Goal: Information Seeking & Learning: Understand process/instructions

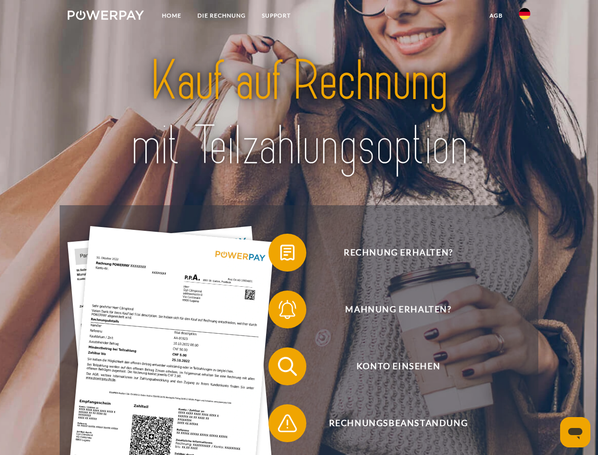
click at [106, 17] on img at bounding box center [106, 14] width 76 height 9
click at [525, 17] on img at bounding box center [524, 13] width 11 height 11
click at [496, 16] on link "agb" at bounding box center [496, 15] width 29 height 17
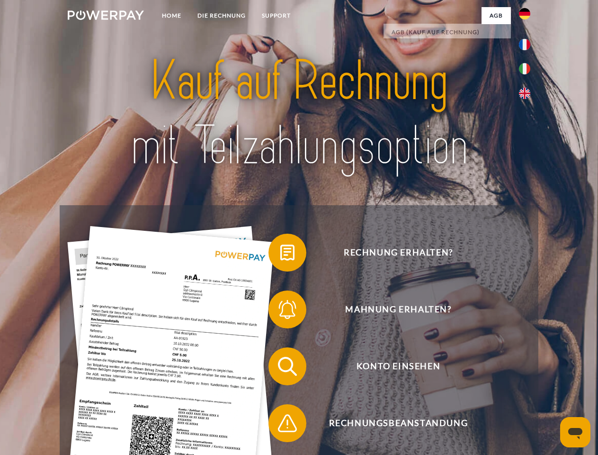
click at [281, 254] on span at bounding box center [273, 252] width 47 height 47
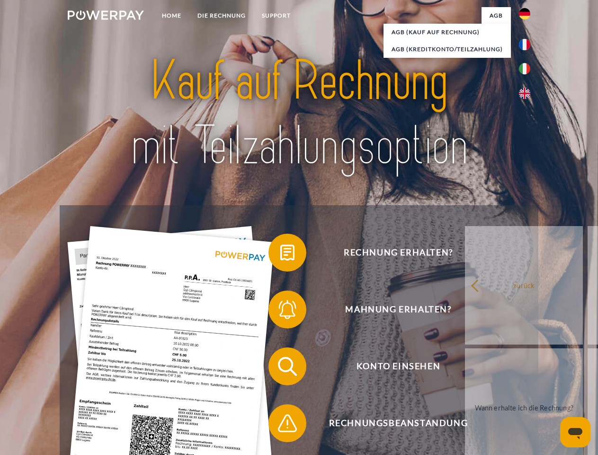
click at [281, 311] on div "Rechnung erhalten? Mahnung erhalten? Konto einsehen" at bounding box center [299, 394] width 479 height 379
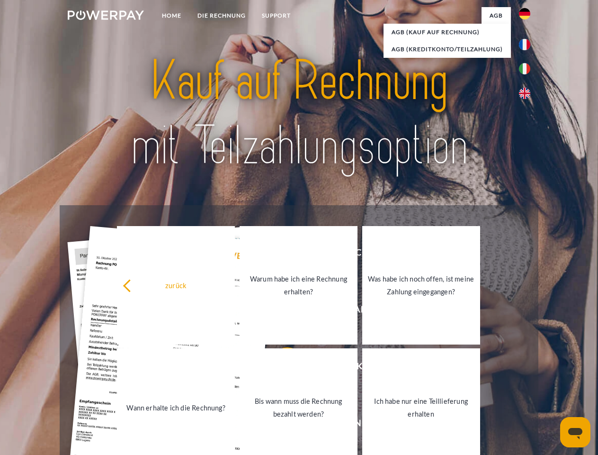
click at [281, 368] on link "Bis wann muss die Rechnung bezahlt werden?" at bounding box center [299, 407] width 118 height 118
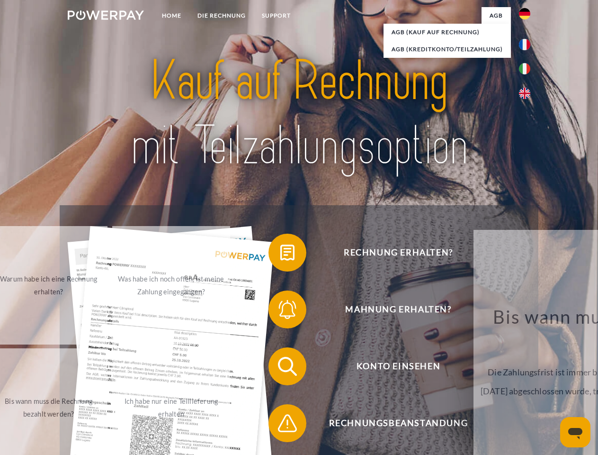
click at [281, 425] on span at bounding box center [273, 422] width 47 height 47
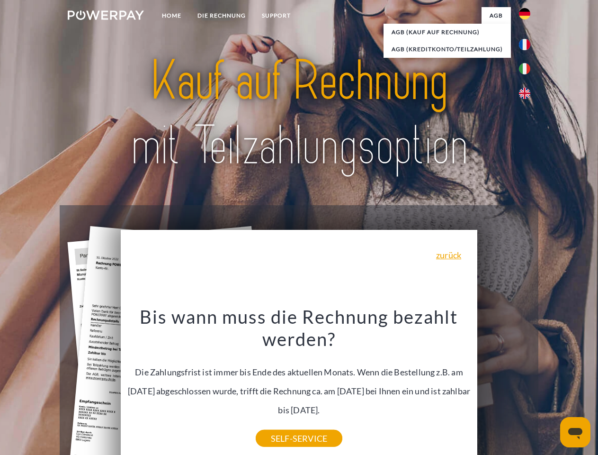
click at [576, 432] on icon "Messaging-Fenster öffnen" at bounding box center [576, 433] width 14 height 11
